Goal: Use online tool/utility: Utilize a website feature to perform a specific function

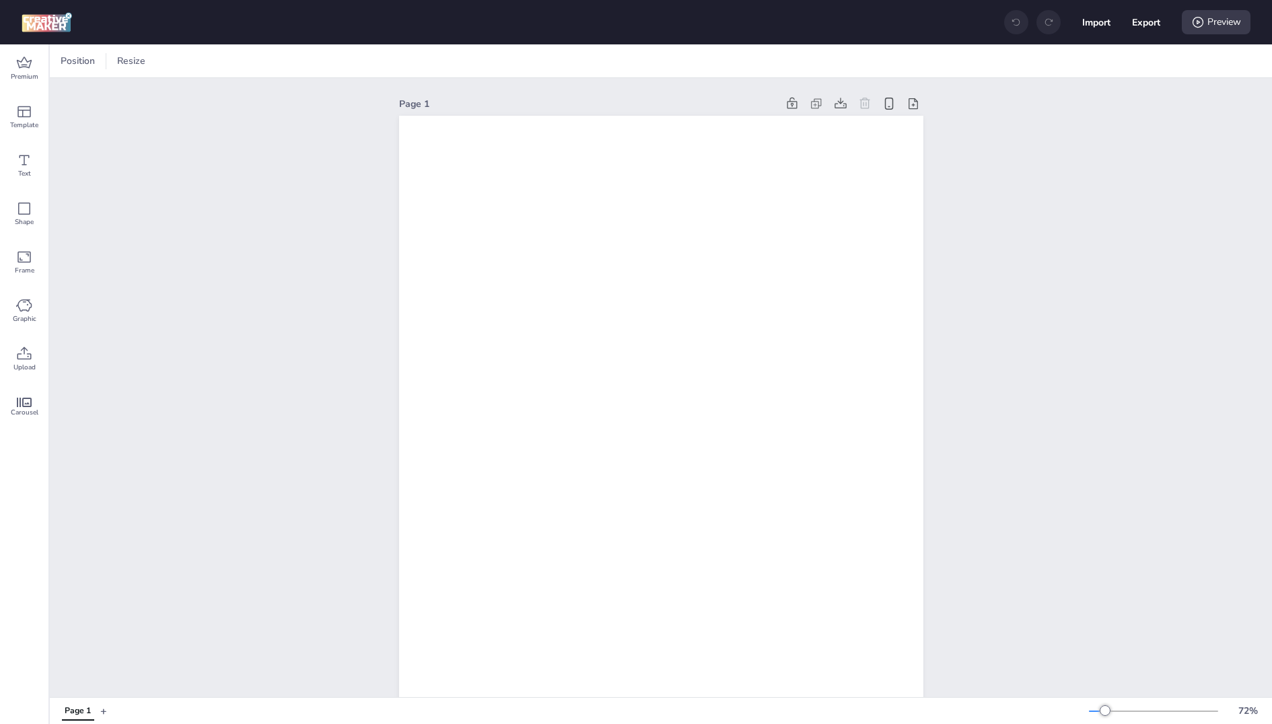
click at [359, 225] on div "Page 1" at bounding box center [661, 570] width 1222 height 985
click at [26, 358] on icon at bounding box center [24, 352] width 14 height 13
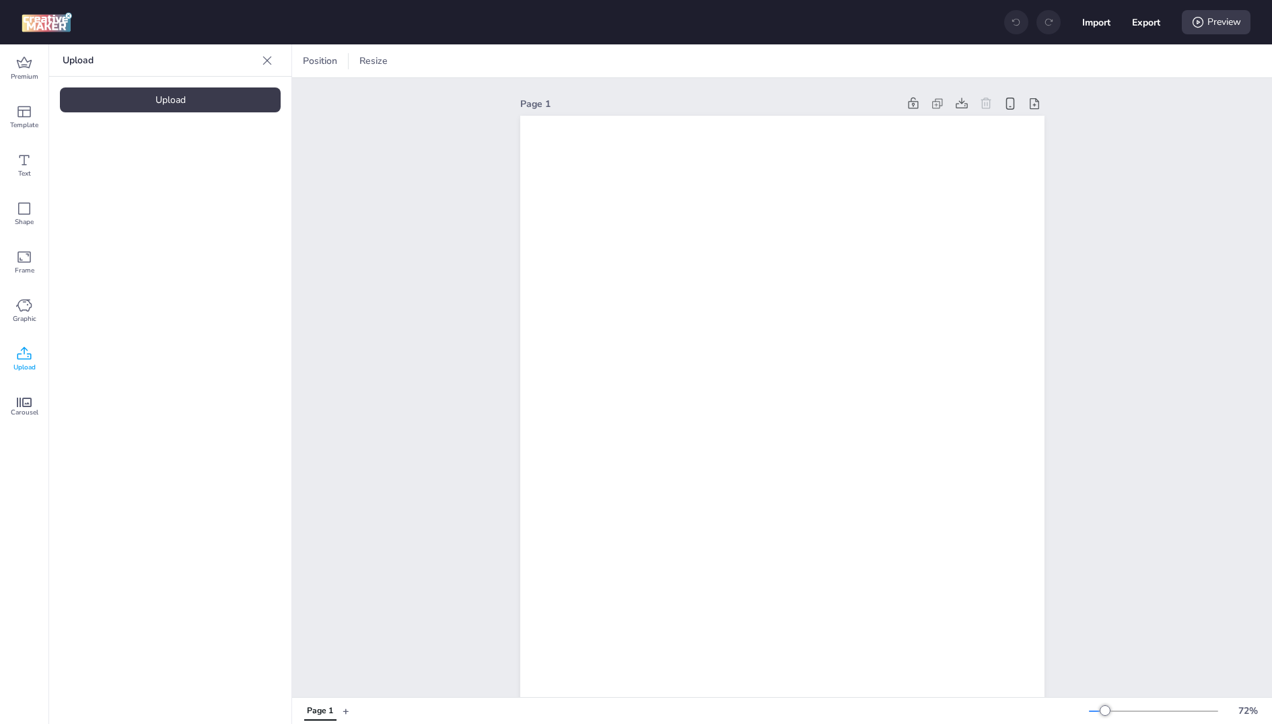
click at [190, 99] on div "Upload" at bounding box center [170, 99] width 221 height 25
click at [93, 195] on img at bounding box center [114, 188] width 82 height 14
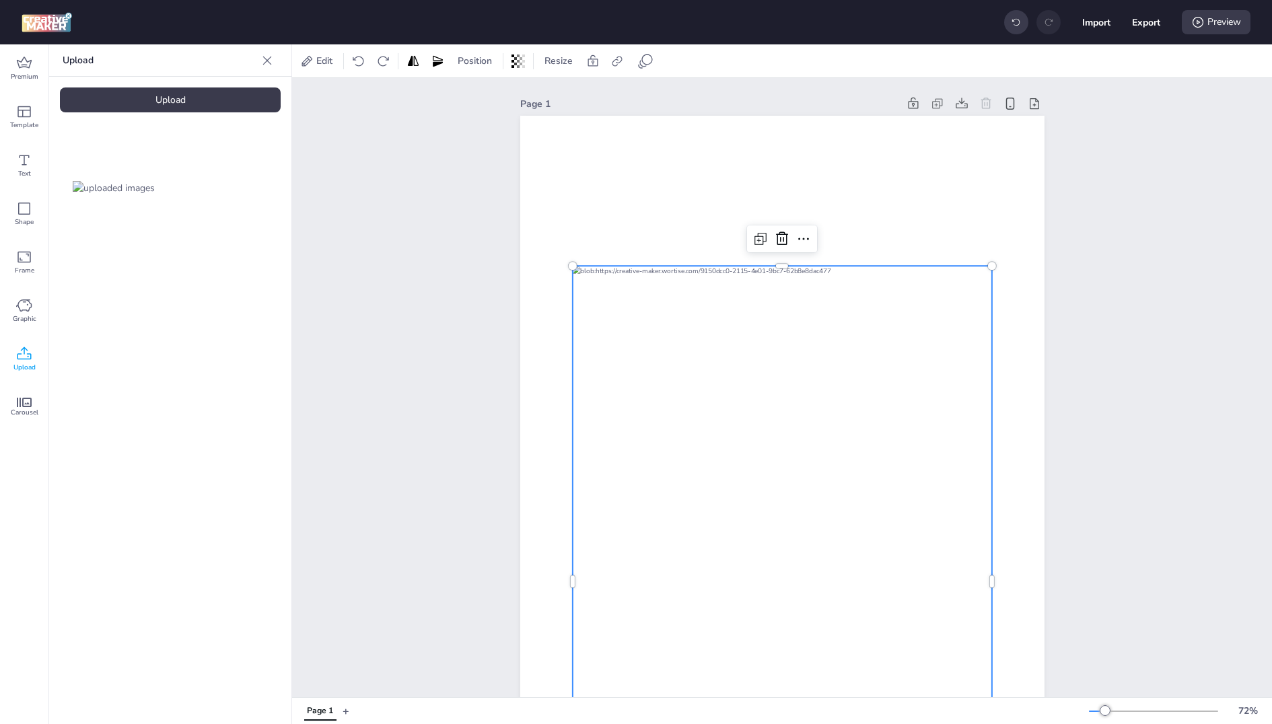
scroll to position [129, 0]
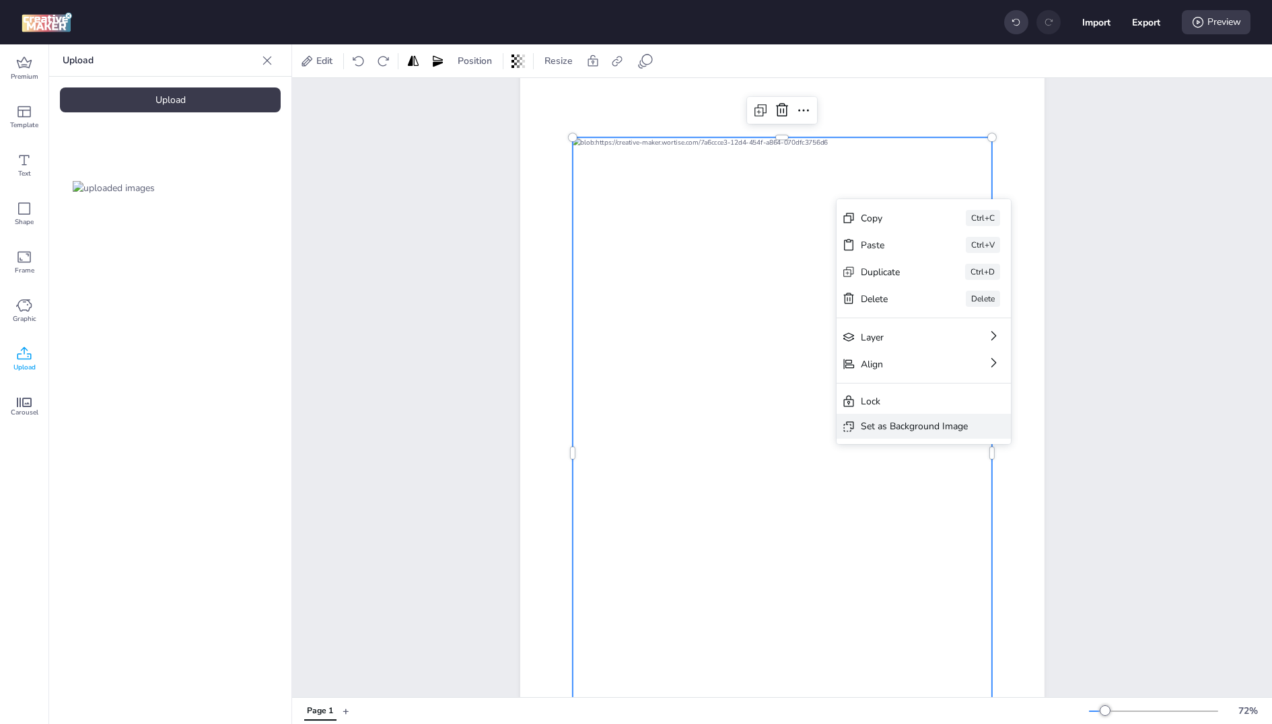
click at [889, 430] on div "Set as Background Image" at bounding box center [913, 426] width 107 height 14
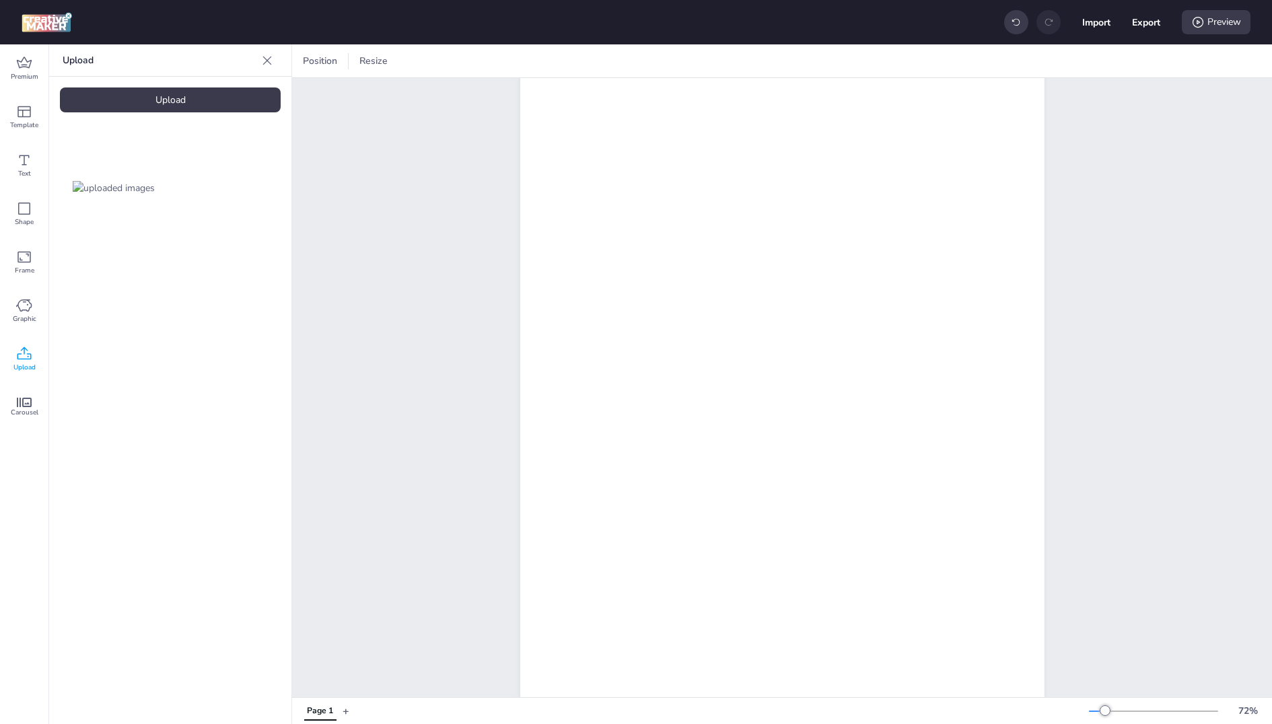
click at [1104, 335] on div "Page 1" at bounding box center [782, 442] width 980 height 985
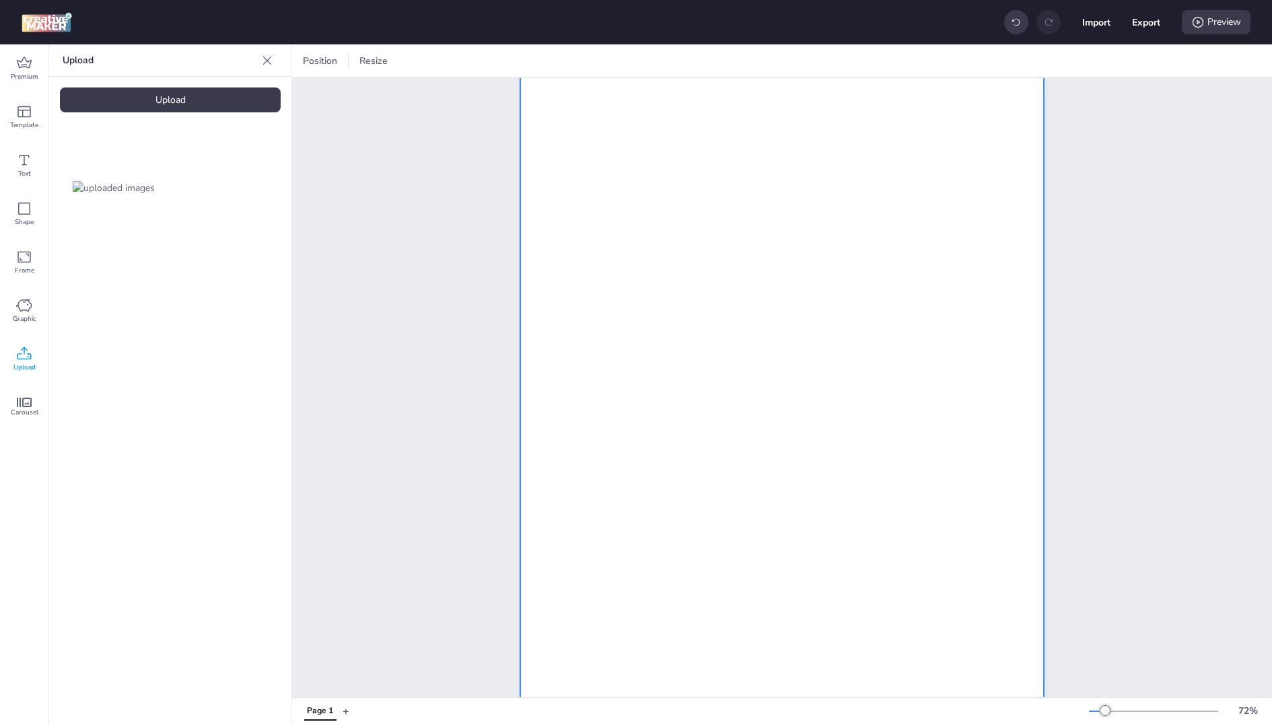
scroll to position [0, 0]
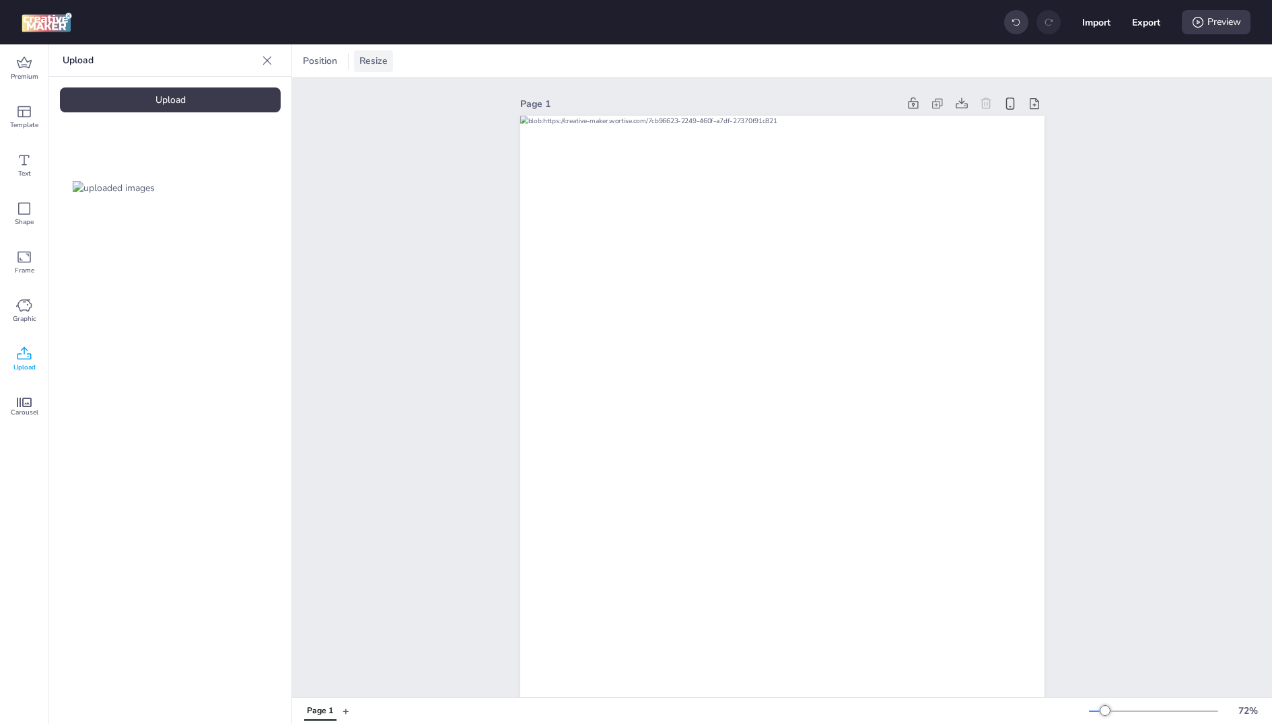
click at [367, 66] on span "Resize" at bounding box center [374, 61] width 34 height 14
click at [305, 118] on div "1080" at bounding box center [284, 113] width 54 height 27
click at [297, 118] on input "1080" at bounding box center [284, 114] width 36 height 26
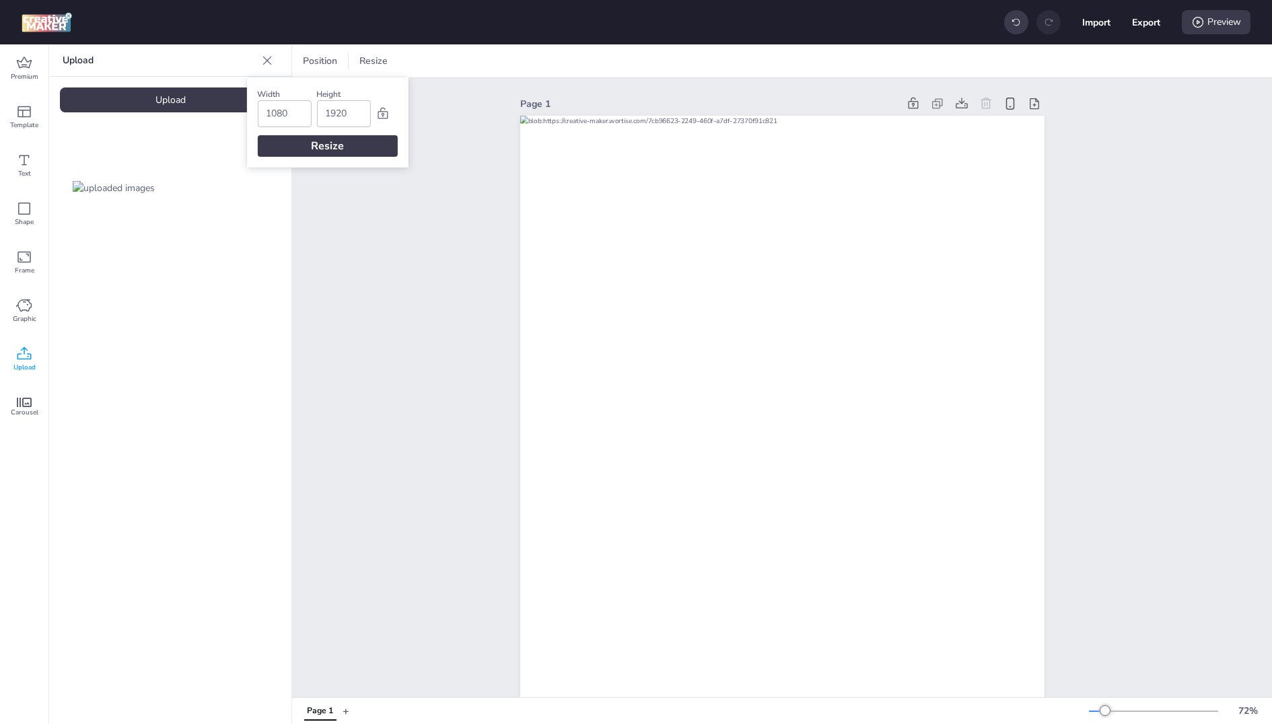
click at [297, 118] on input "1080" at bounding box center [284, 114] width 36 height 26
type input "320"
type input "50"
click at [304, 151] on div "Dimensions must be at least 100px and no more than 8000px." at bounding box center [327, 141] width 140 height 28
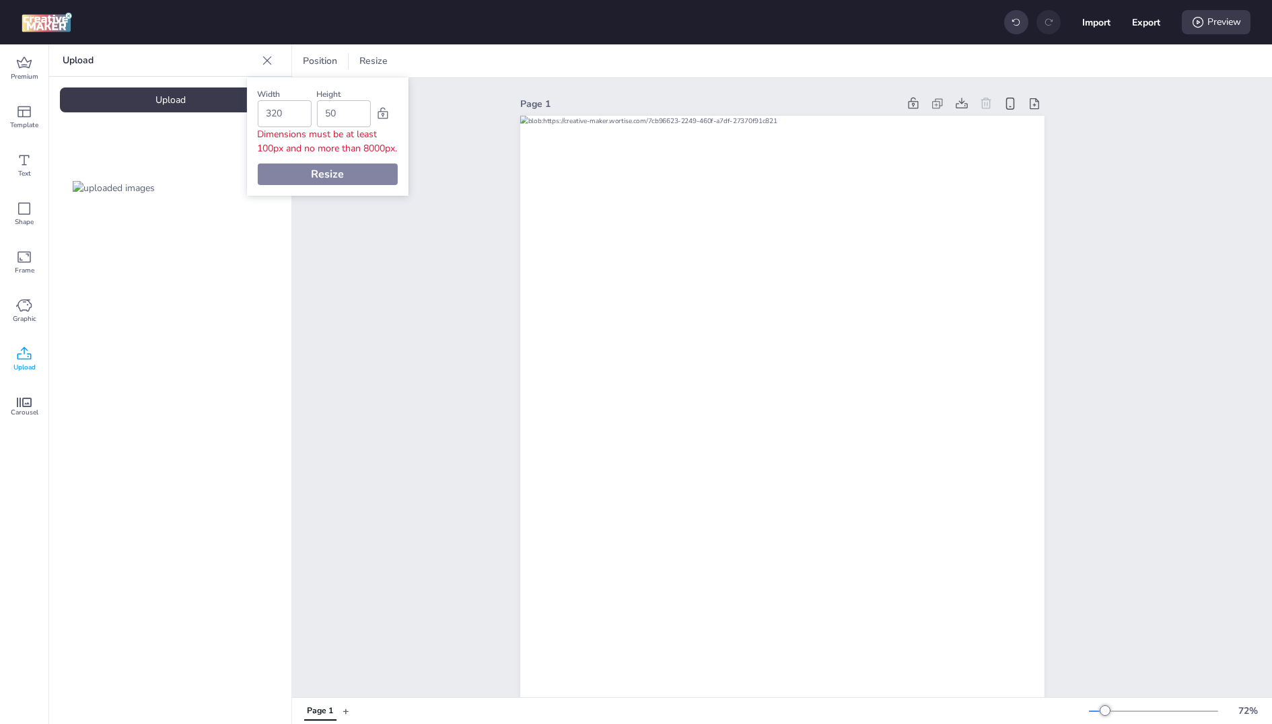
click at [312, 173] on div "Width 320 Height 50 Dimensions must be at least 100px and no more than 8000px. …" at bounding box center [326, 136] width 161 height 118
click at [312, 176] on div "Width 320 Height 50 Dimensions must be at least 100px and no more than 8000px. …" at bounding box center [326, 136] width 161 height 118
click at [312, 180] on div "Resize" at bounding box center [327, 174] width 140 height 22
click at [312, 184] on div "Resize" at bounding box center [327, 174] width 140 height 22
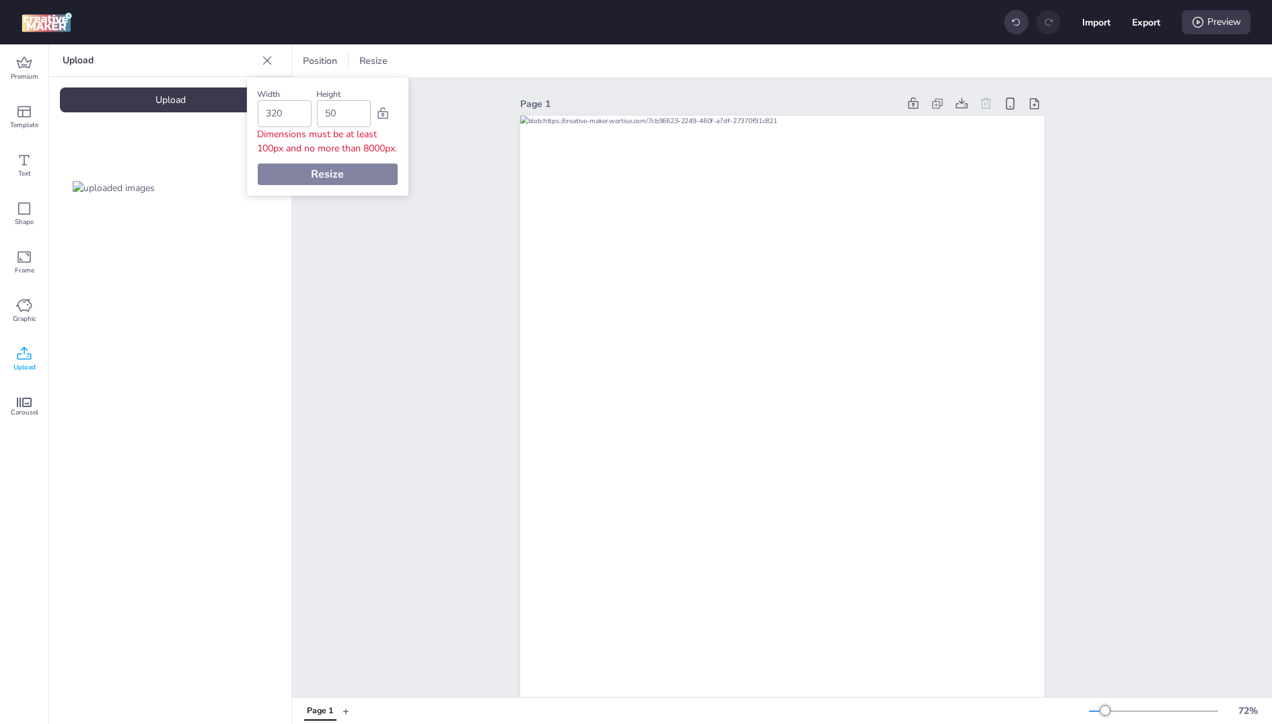
click at [312, 184] on div "Resize" at bounding box center [327, 174] width 140 height 22
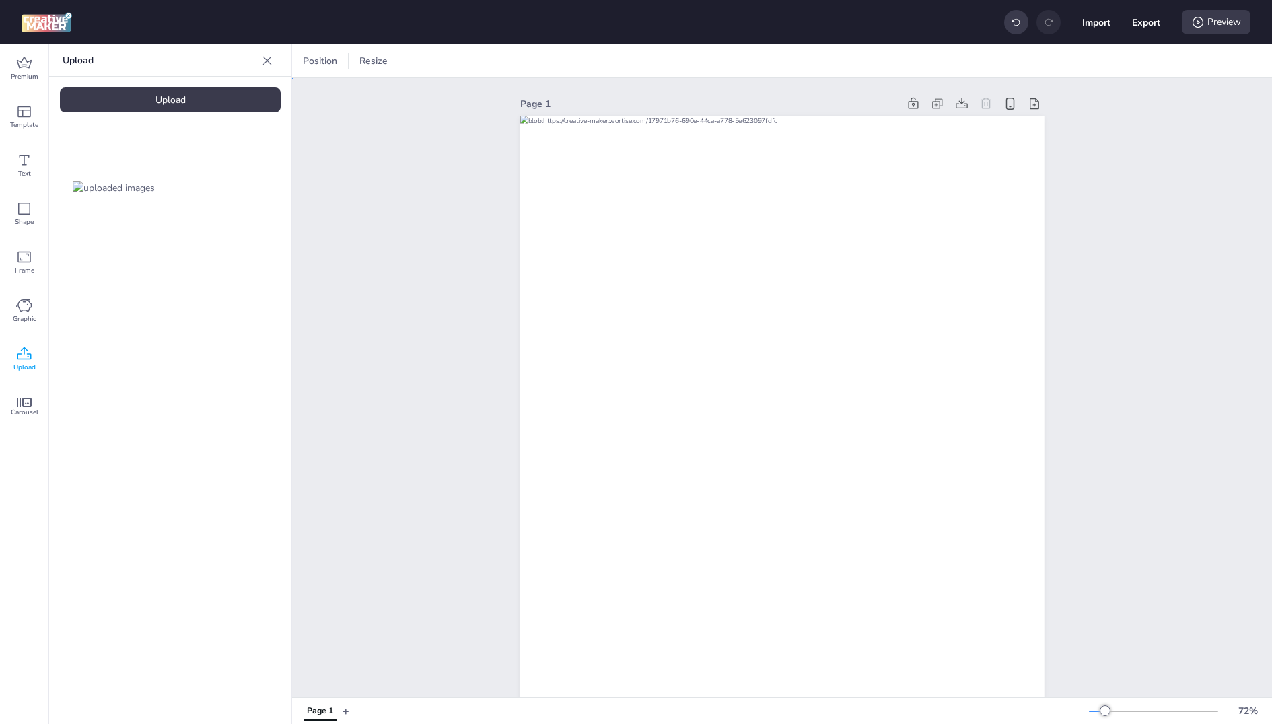
click at [332, 334] on div "Page 1" at bounding box center [782, 570] width 980 height 985
